Goal: Task Accomplishment & Management: Complete application form

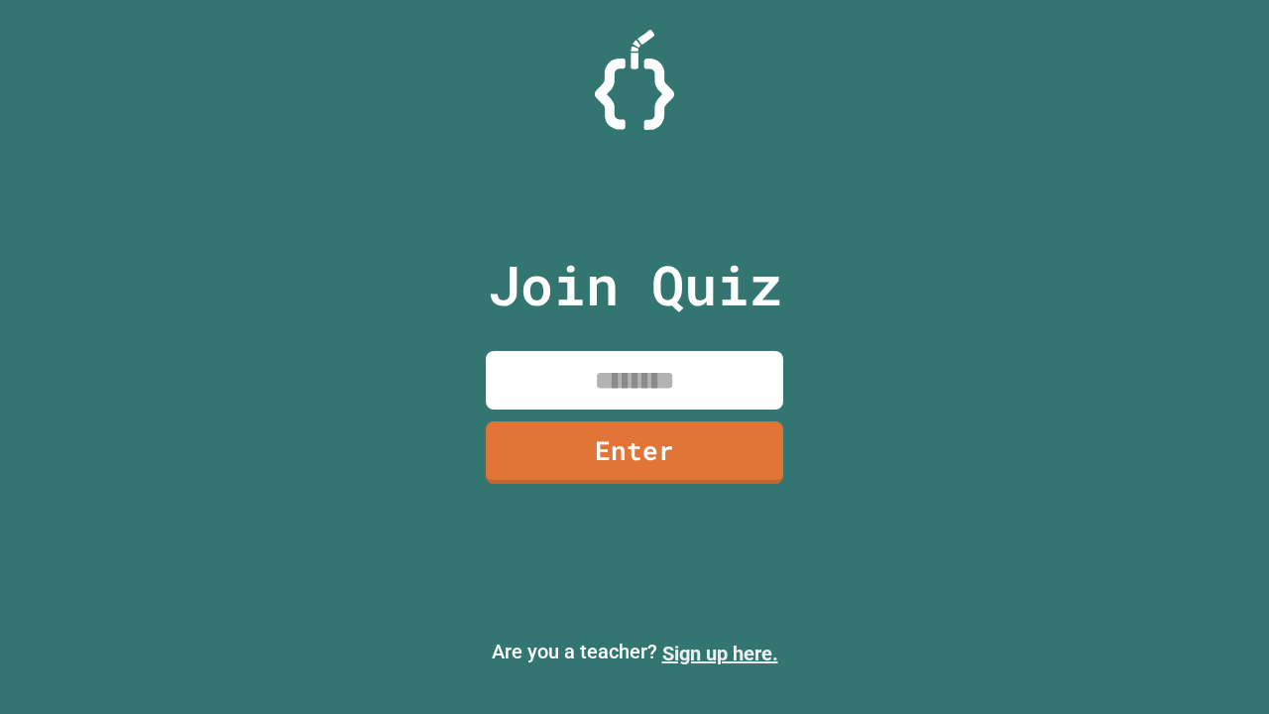
click at [720, 653] on link "Sign up here." at bounding box center [720, 653] width 116 height 24
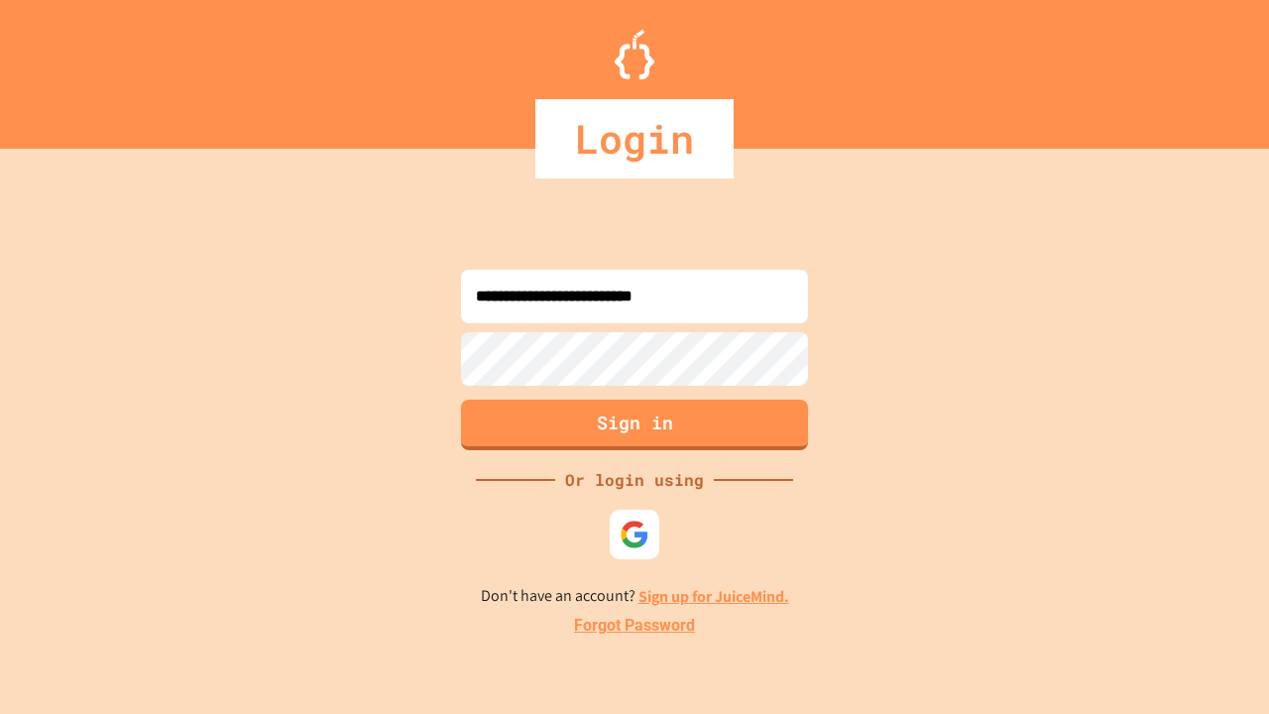
type input "**********"
